Goal: Task Accomplishment & Management: Complete application form

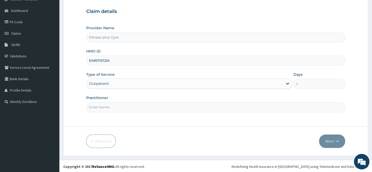
scroll to position [47, 0]
type input "EMP/11572/A"
drag, startPoint x: 136, startPoint y: 112, endPoint x: 133, endPoint y: 110, distance: 4.0
click at [134, 111] on div "Step 1 of 2 Claim details Provider Name Fitness plus Gym HMO ID EMP/11572/A Typ…" at bounding box center [215, 53] width 259 height 129
click at [130, 106] on input "Practitioner" at bounding box center [215, 106] width 259 height 10
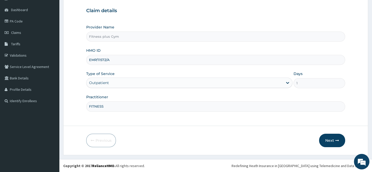
type input "FITNESS+"
drag, startPoint x: 376, startPoint y: 149, endPoint x: 325, endPoint y: 139, distance: 51.8
click at [325, 139] on button "Next" at bounding box center [332, 140] width 26 height 13
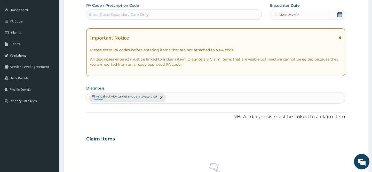
click at [325, 139] on div "Claim Items" at bounding box center [215, 137] width 259 height 13
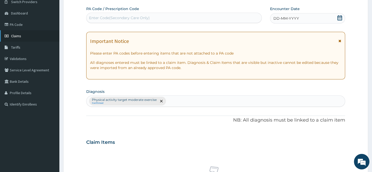
scroll to position [0, 0]
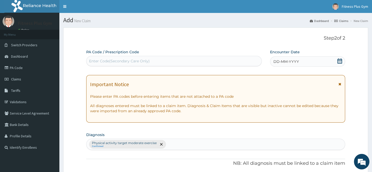
drag, startPoint x: 130, startPoint y: 64, endPoint x: 86, endPoint y: 50, distance: 46.8
click at [125, 63] on div "Enter Code(Secondary Care Only)" at bounding box center [174, 61] width 175 height 8
type input "PA/E64791"
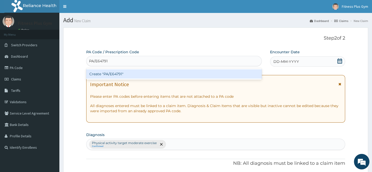
click at [124, 72] on div "Create "PA/E64791"" at bounding box center [174, 73] width 176 height 9
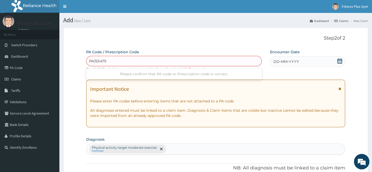
type input "PA/E64791"
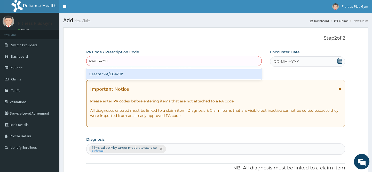
click at [122, 72] on div "Create "PA/E64791"" at bounding box center [174, 73] width 176 height 9
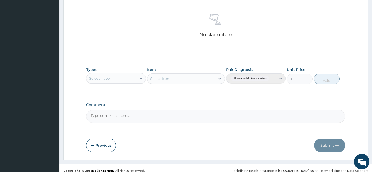
scroll to position [205, 0]
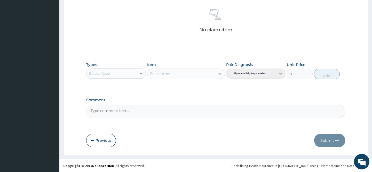
click at [103, 140] on button "Previous" at bounding box center [101, 140] width 30 height 13
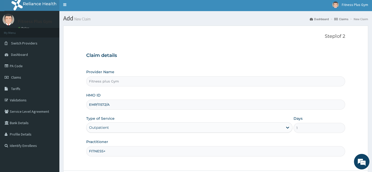
scroll to position [0, 0]
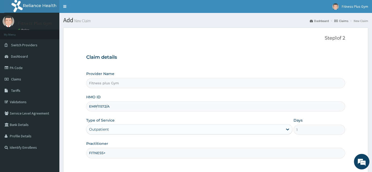
click at [95, 106] on input "EMP/11572/A" at bounding box center [215, 106] width 259 height 10
click at [117, 107] on input "ENP/11572/A" at bounding box center [215, 106] width 259 height 10
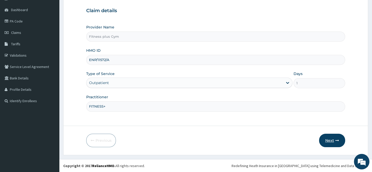
type input "ENP/11572/A"
click at [339, 140] on button "Next" at bounding box center [332, 140] width 26 height 13
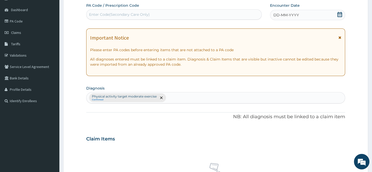
scroll to position [0, 0]
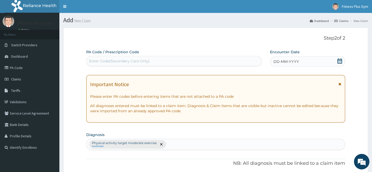
click at [162, 57] on div "Enter Code(Secondary Care Only)" at bounding box center [174, 61] width 175 height 8
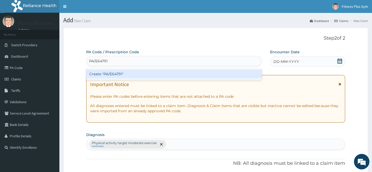
type input "PA/E64791"
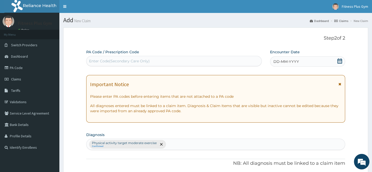
click at [206, 64] on div "Enter Code(Secondary Care Only)" at bounding box center [174, 61] width 175 height 8
type input "PA/E64791"
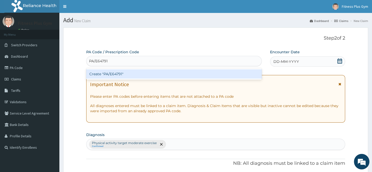
click at [188, 72] on div "Create "PA/E64791"" at bounding box center [174, 73] width 176 height 9
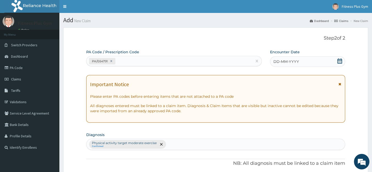
click at [289, 59] on span "DD-MM-YYYY" at bounding box center [287, 61] width 26 height 5
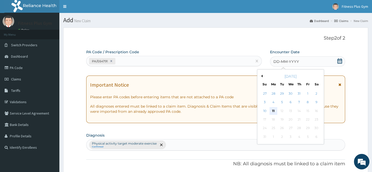
click at [272, 109] on div "11" at bounding box center [274, 111] width 8 height 8
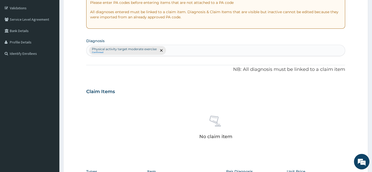
scroll to position [201, 0]
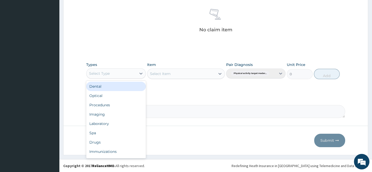
click at [133, 73] on div "Select Type" at bounding box center [112, 73] width 50 height 8
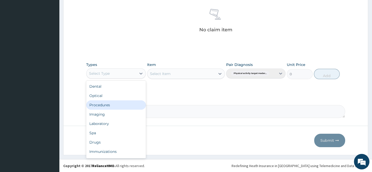
scroll to position [18, 0]
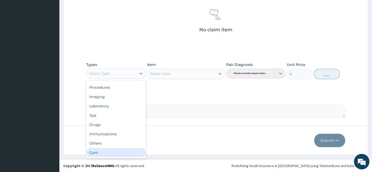
click at [112, 152] on div "Gym" at bounding box center [115, 152] width 59 height 9
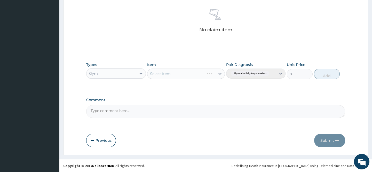
click at [186, 74] on div "Select Item" at bounding box center [186, 73] width 78 height 10
drag, startPoint x: 175, startPoint y: 72, endPoint x: 173, endPoint y: 79, distance: 7.8
click at [176, 73] on div "Select Item" at bounding box center [182, 74] width 68 height 8
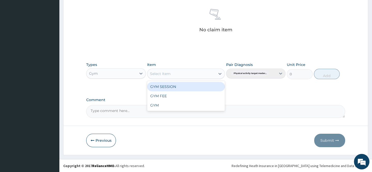
click at [166, 88] on div "GYM SESSION" at bounding box center [186, 86] width 78 height 9
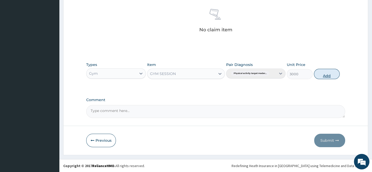
click at [325, 76] on button "Add" at bounding box center [327, 74] width 26 height 10
type input "0"
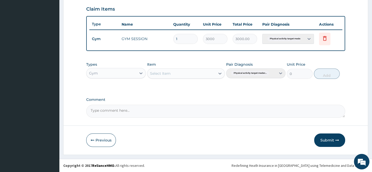
click at [326, 138] on button "Submit" at bounding box center [330, 139] width 31 height 13
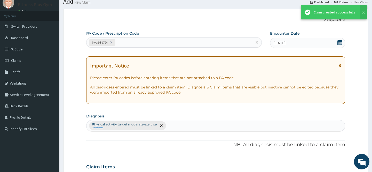
scroll to position [179, 0]
